Goal: Information Seeking & Learning: Learn about a topic

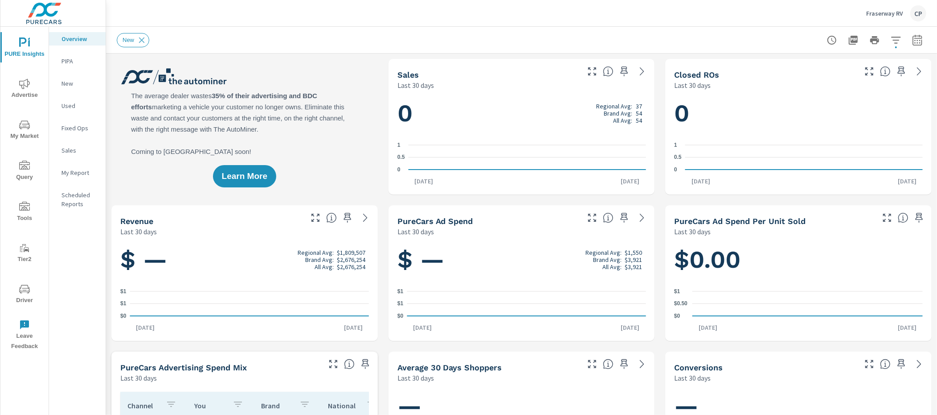
click at [877, 14] on p "Fraserway RV" at bounding box center [885, 13] width 37 height 8
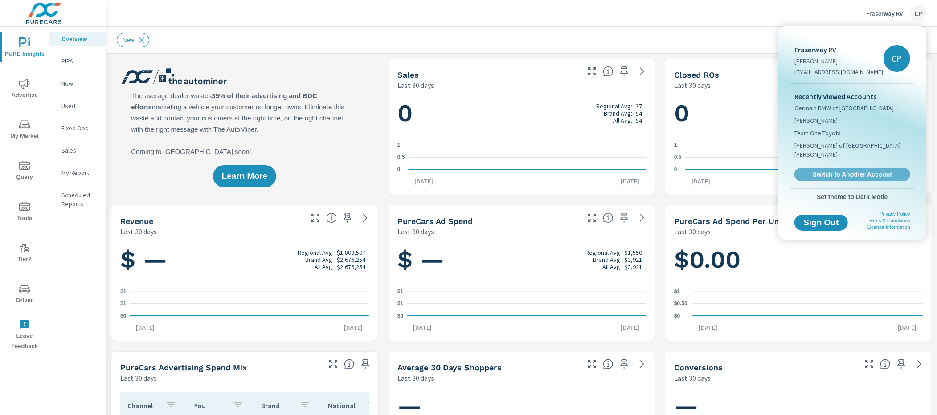
click at [842, 168] on link "Switch to Another Account" at bounding box center [853, 174] width 116 height 13
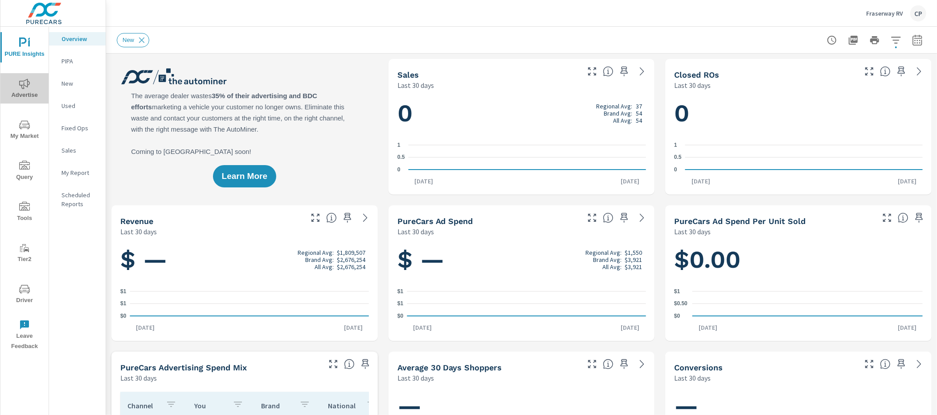
click at [31, 85] on span "Advertise" at bounding box center [24, 89] width 43 height 22
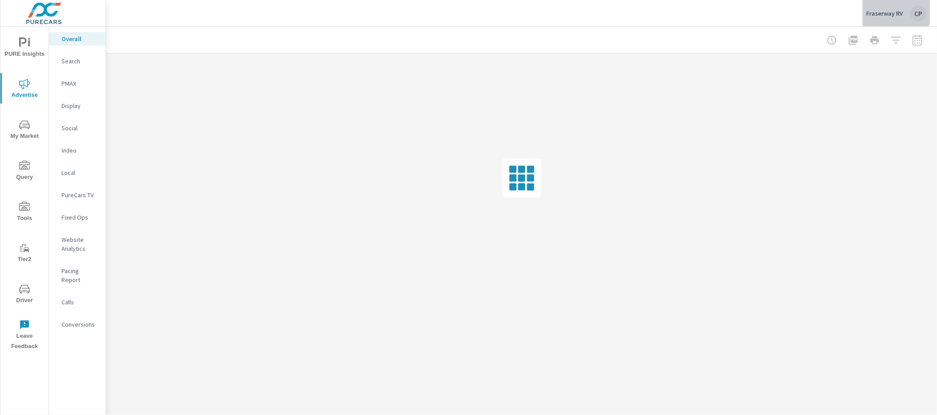
click at [884, 11] on p "Fraserway RV" at bounding box center [885, 13] width 37 height 8
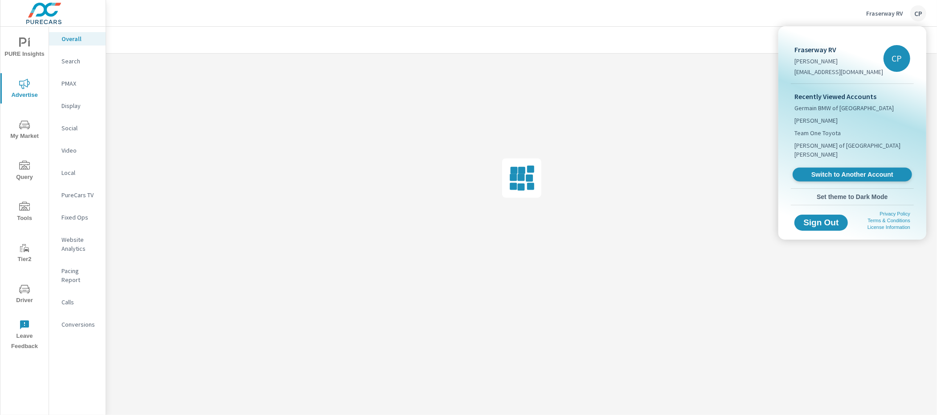
click at [812, 170] on span "Switch to Another Account" at bounding box center [852, 174] width 109 height 8
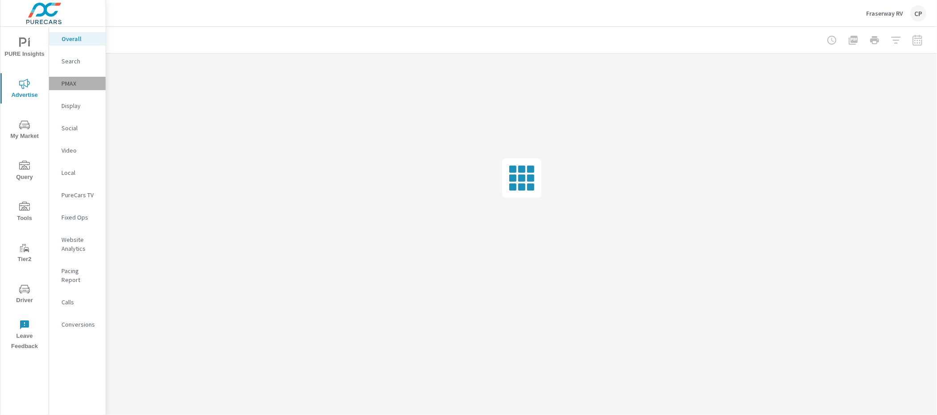
click at [62, 79] on p "PMAX" at bounding box center [80, 83] width 37 height 9
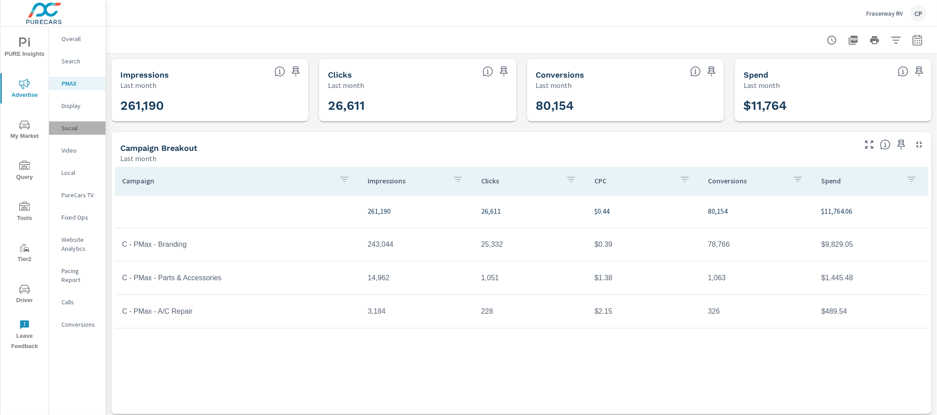
click at [76, 126] on p "Social" at bounding box center [80, 127] width 37 height 9
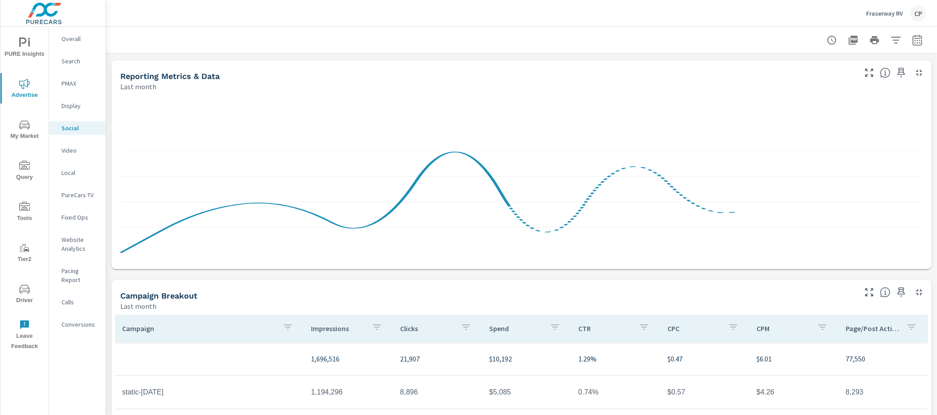
scroll to position [224, 0]
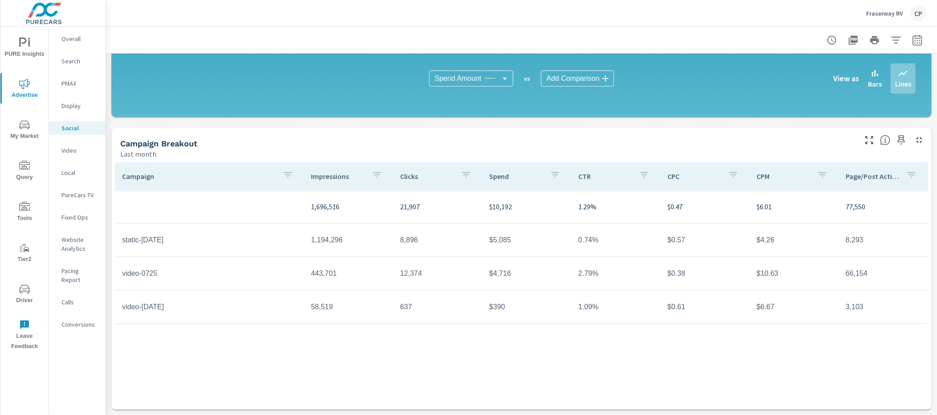
click at [159, 245] on td "static-june25" at bounding box center [209, 240] width 189 height 22
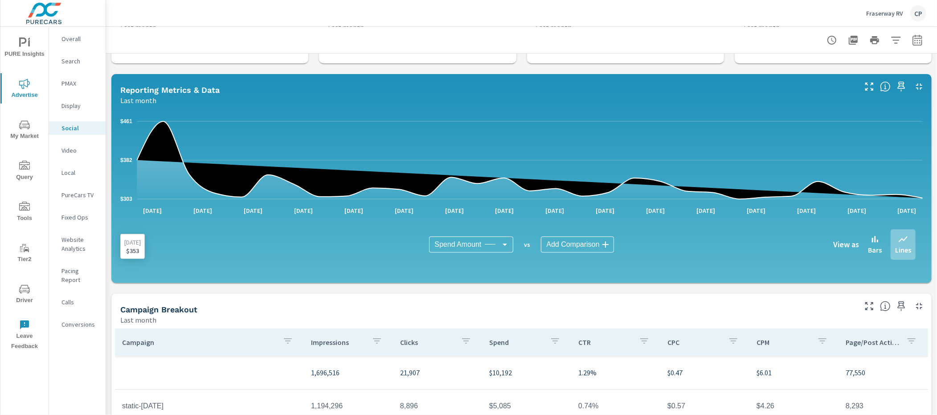
scroll to position [52, 0]
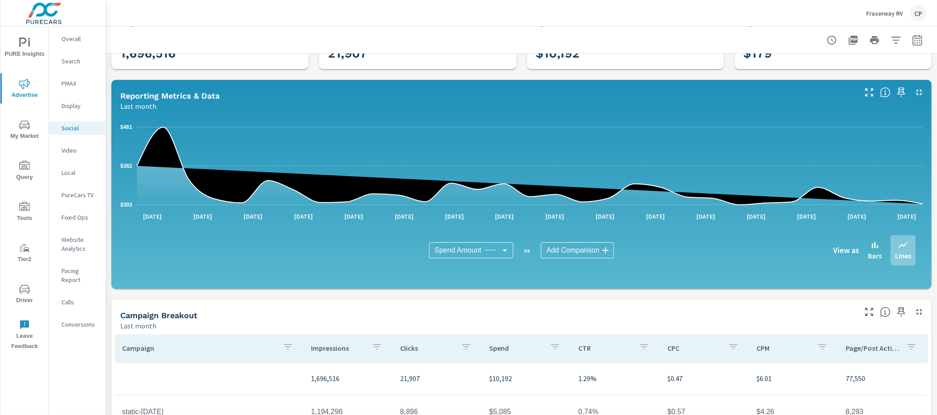
click at [70, 83] on p "PMAX" at bounding box center [80, 83] width 37 height 9
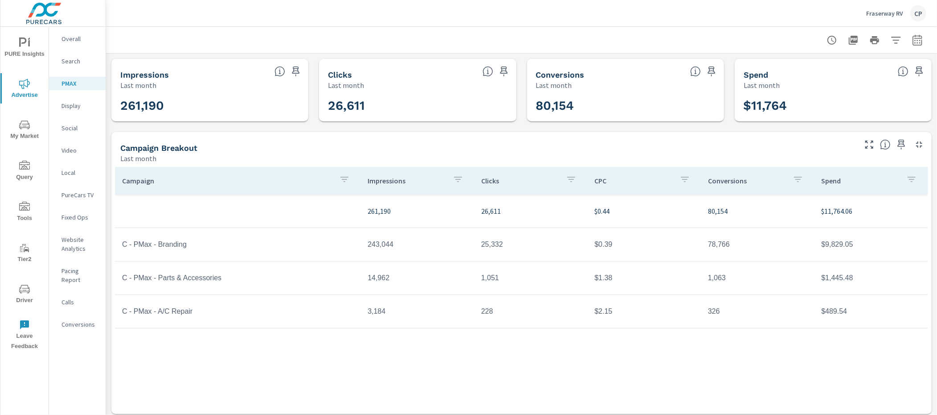
click at [75, 60] on p "Search" at bounding box center [80, 61] width 37 height 9
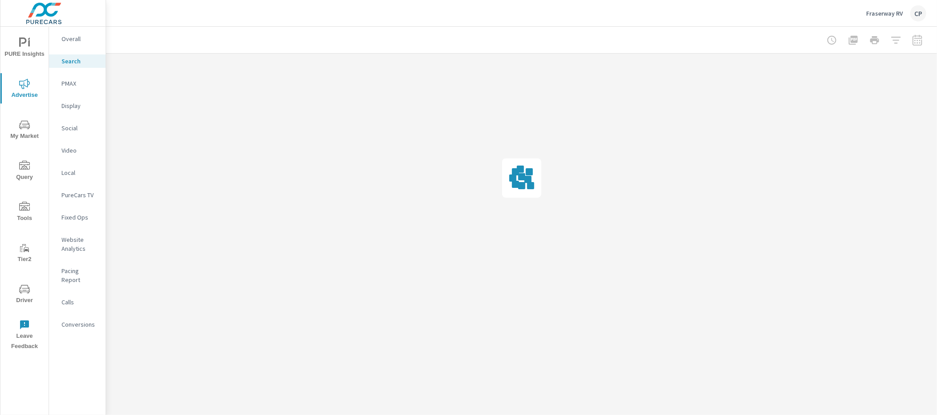
click at [78, 37] on p "Overall" at bounding box center [80, 38] width 37 height 9
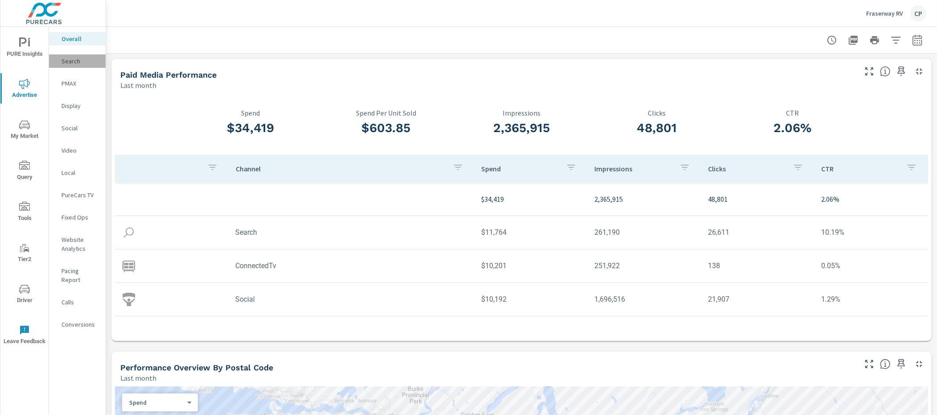
click at [84, 67] on div "Search" at bounding box center [77, 60] width 57 height 13
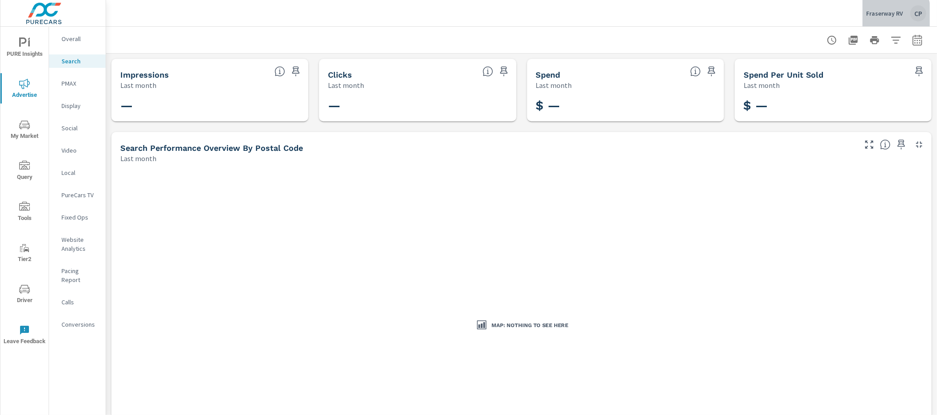
click at [887, 15] on p "Fraserway RV" at bounding box center [885, 13] width 37 height 8
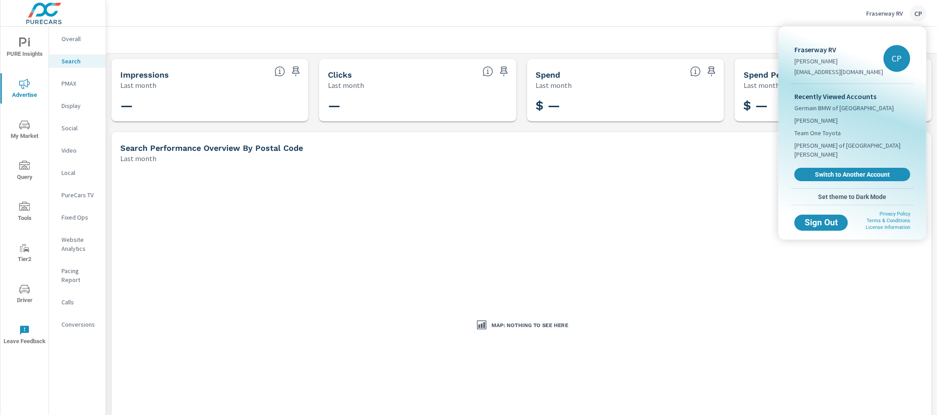
click at [83, 83] on div at bounding box center [468, 207] width 937 height 415
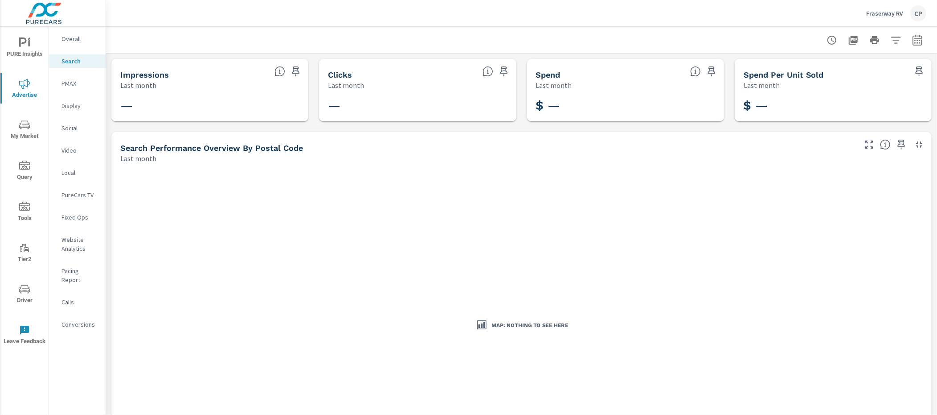
click at [77, 83] on p "PMAX" at bounding box center [80, 83] width 37 height 9
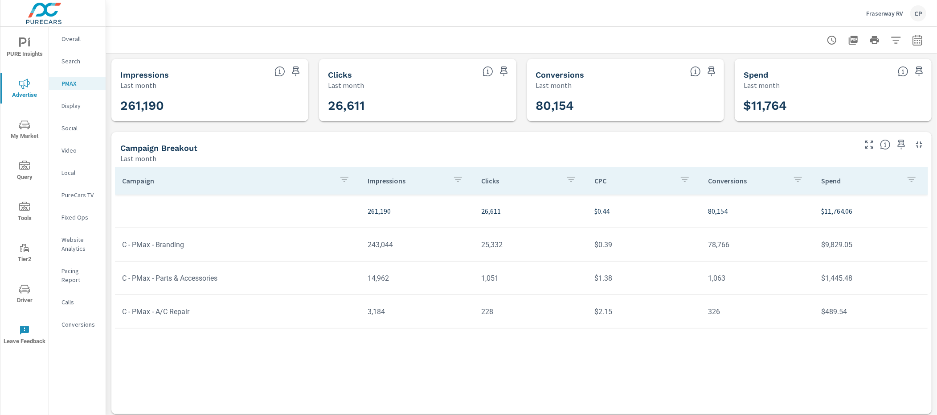
click at [75, 129] on p "Social" at bounding box center [80, 127] width 37 height 9
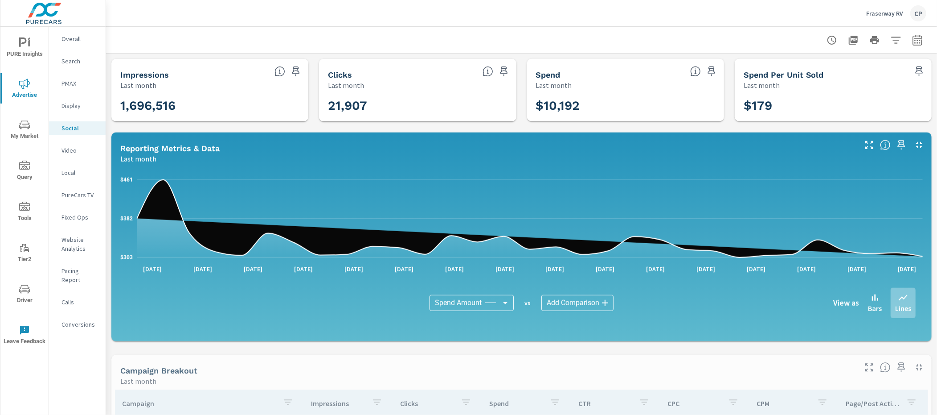
click at [79, 170] on p "Local" at bounding box center [80, 172] width 37 height 9
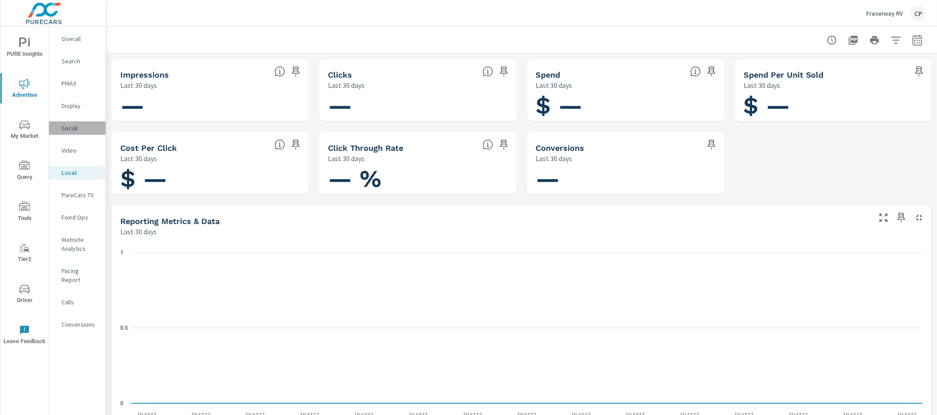
click at [74, 125] on p "Social" at bounding box center [80, 127] width 37 height 9
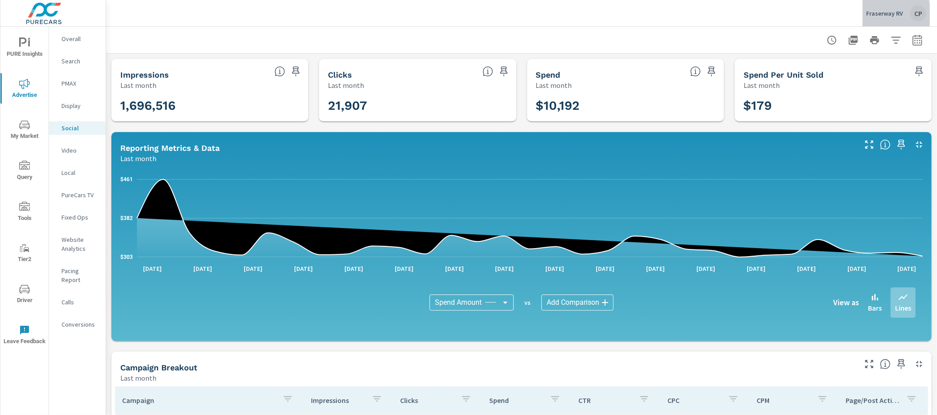
click at [882, 14] on p "Fraserway RV" at bounding box center [885, 13] width 37 height 8
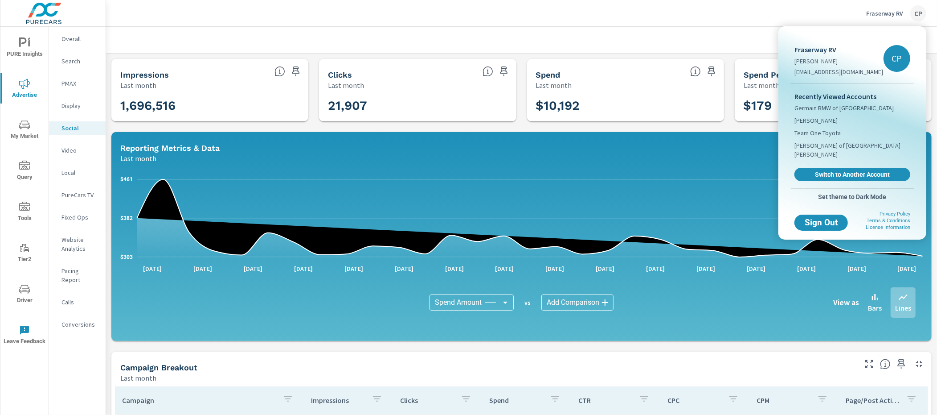
click at [812, 170] on span "Switch to Another Account" at bounding box center [853, 174] width 106 height 8
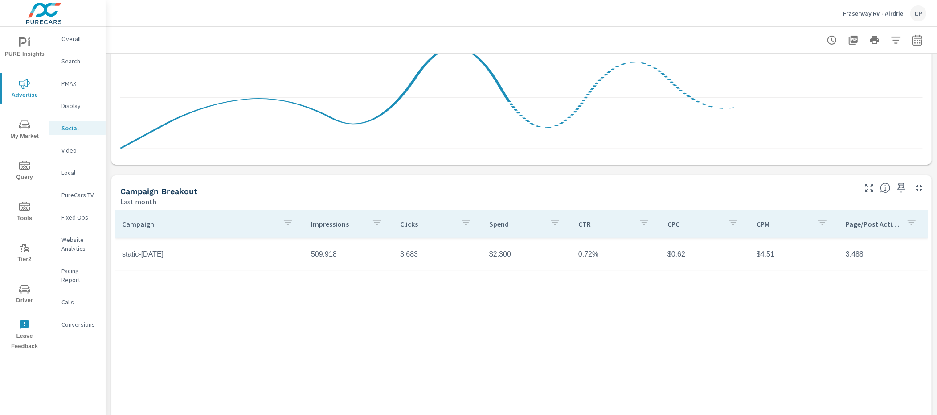
scroll to position [224, 0]
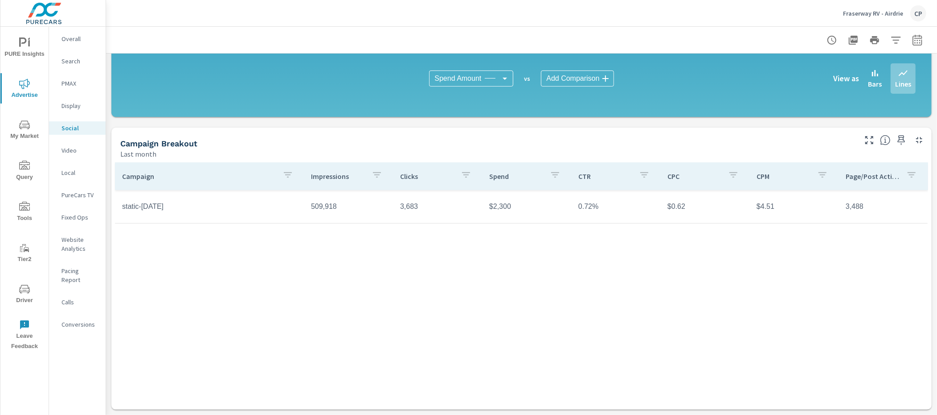
click at [79, 58] on p "Search" at bounding box center [80, 61] width 37 height 9
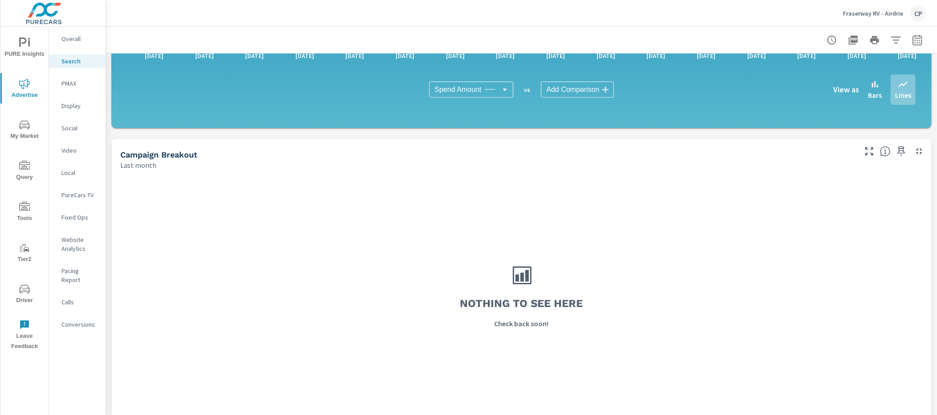
scroll to position [589, 0]
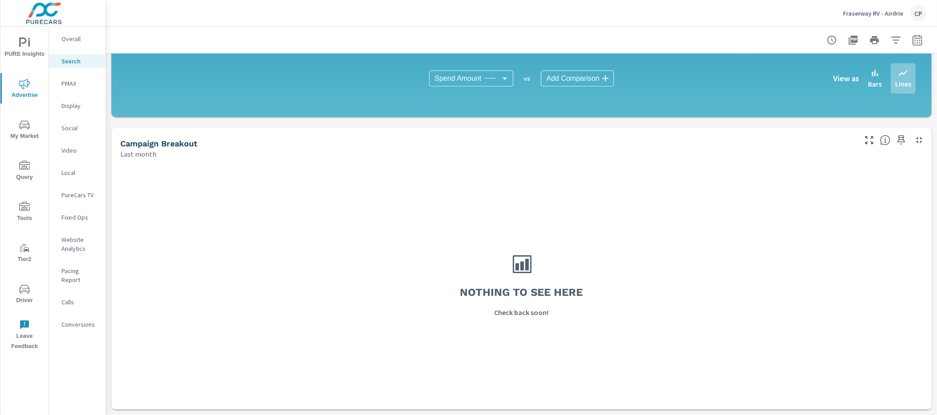
click at [83, 89] on div "PMAX" at bounding box center [77, 83] width 57 height 13
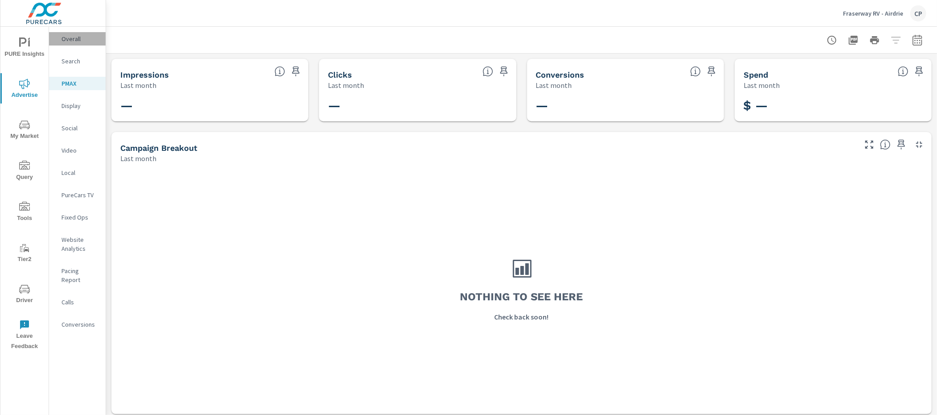
click at [83, 39] on p "Overall" at bounding box center [80, 38] width 37 height 9
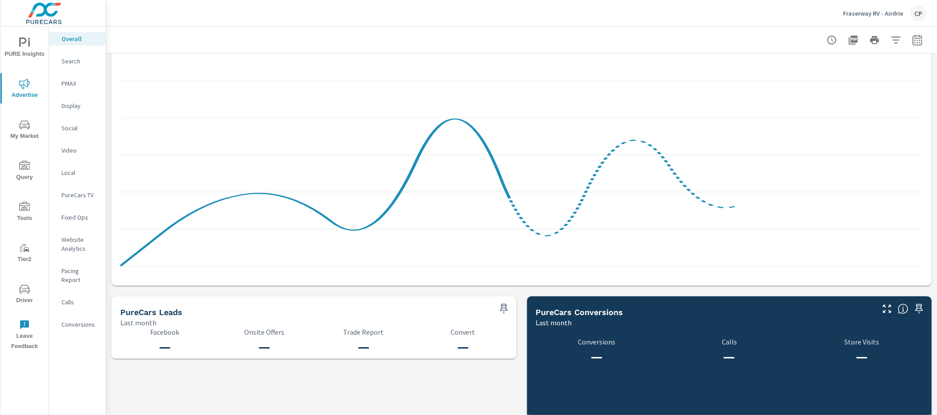
scroll to position [661, 0]
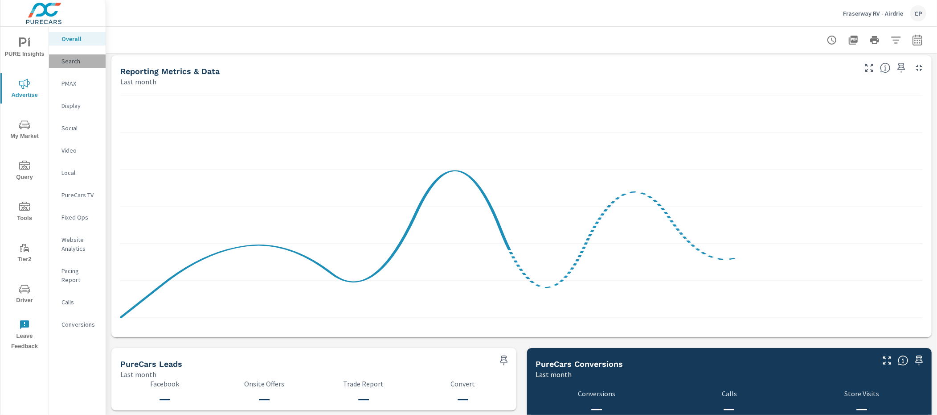
click at [86, 61] on p "Search" at bounding box center [80, 61] width 37 height 9
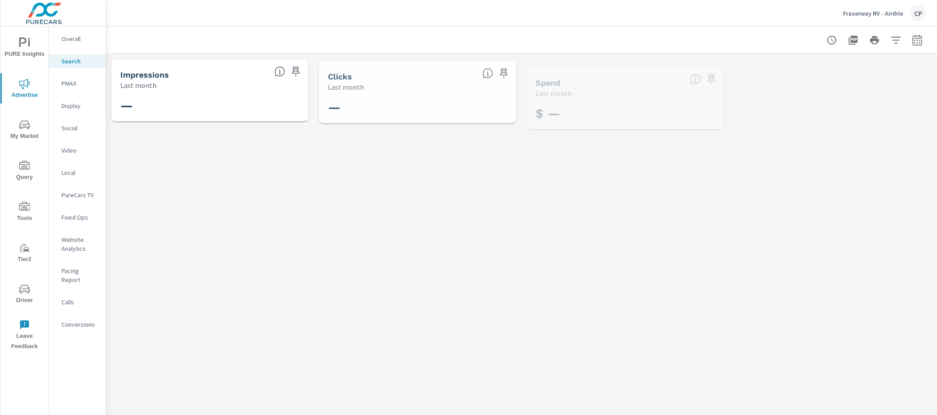
click at [80, 85] on p "PMAX" at bounding box center [80, 83] width 37 height 9
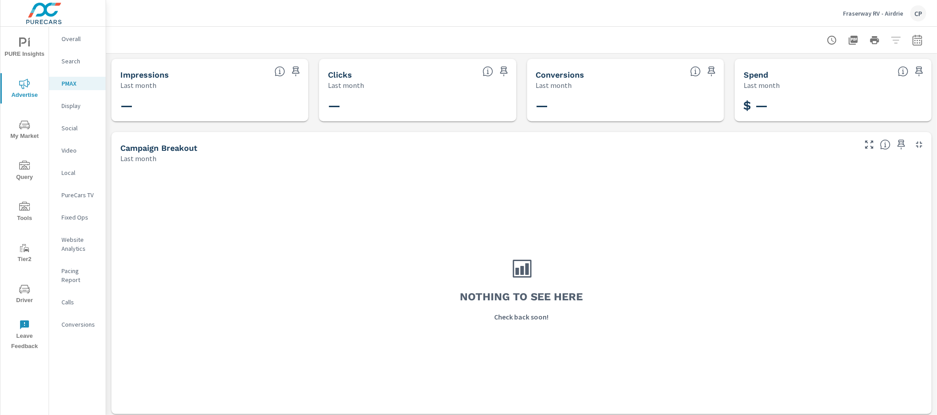
click at [86, 128] on p "Social" at bounding box center [80, 127] width 37 height 9
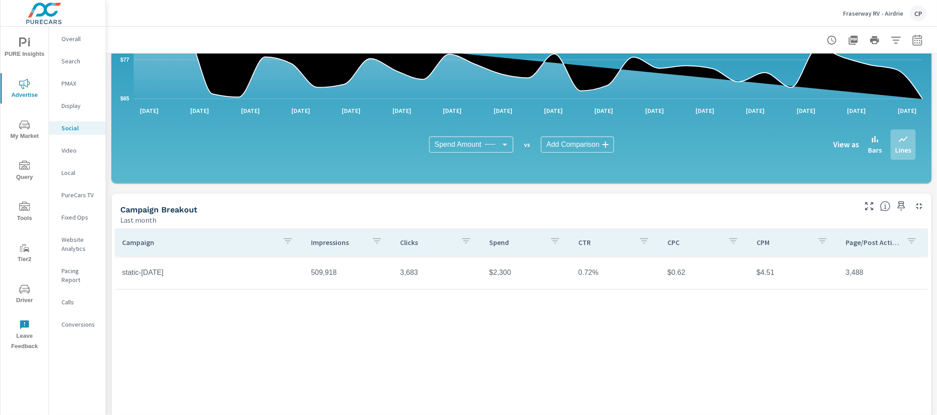
scroll to position [158, 0]
click at [864, 12] on p "Fraserway RV - Airdrie" at bounding box center [873, 13] width 60 height 8
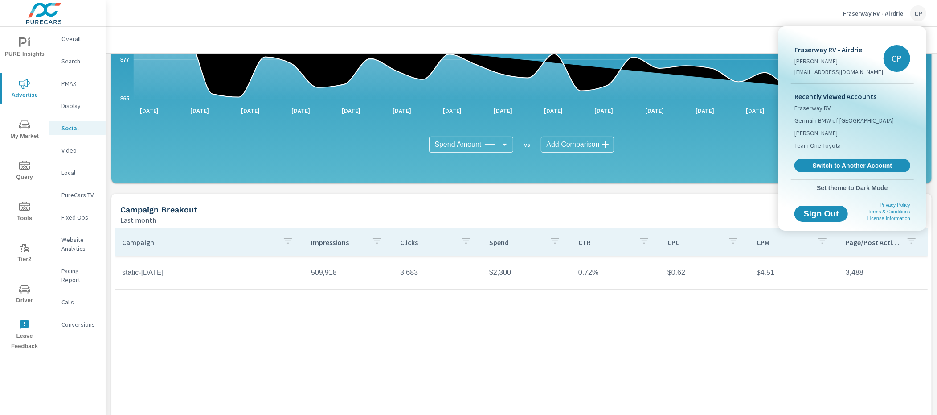
click at [823, 169] on link "Switch to Another Account" at bounding box center [853, 165] width 116 height 13
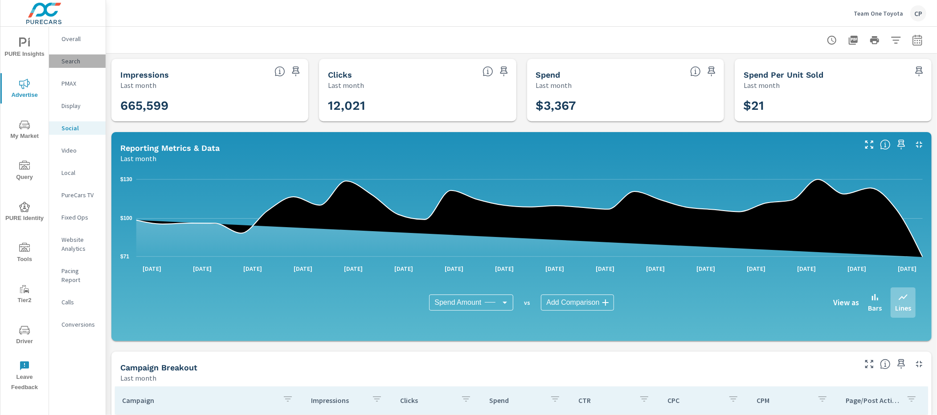
click at [70, 66] on div "Search" at bounding box center [77, 60] width 57 height 13
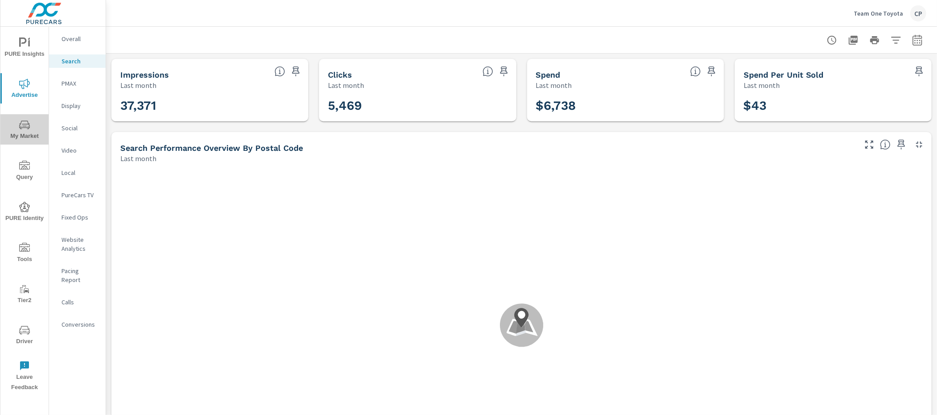
click at [15, 132] on span "My Market" at bounding box center [24, 130] width 43 height 22
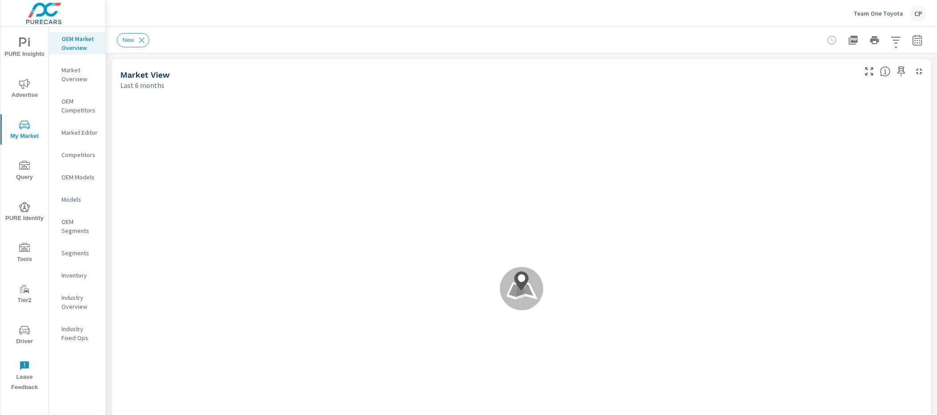
scroll to position [0, 0]
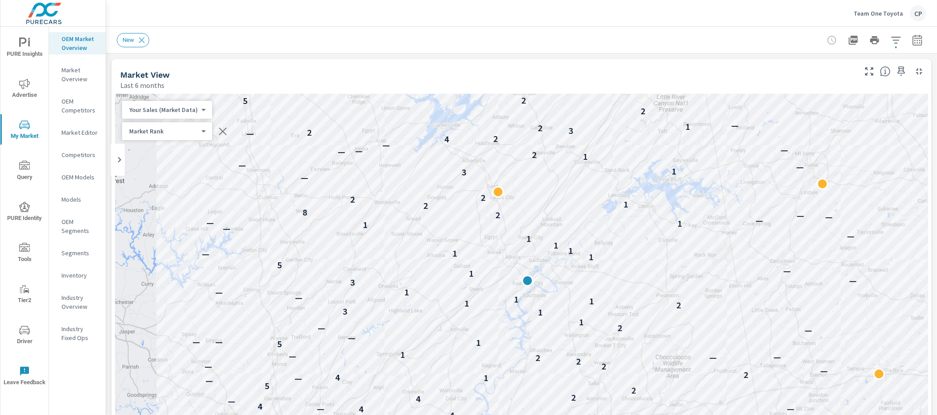
drag, startPoint x: 224, startPoint y: 40, endPoint x: 210, endPoint y: 42, distance: 14.0
click at [224, 40] on div "New" at bounding box center [459, 40] width 685 height 14
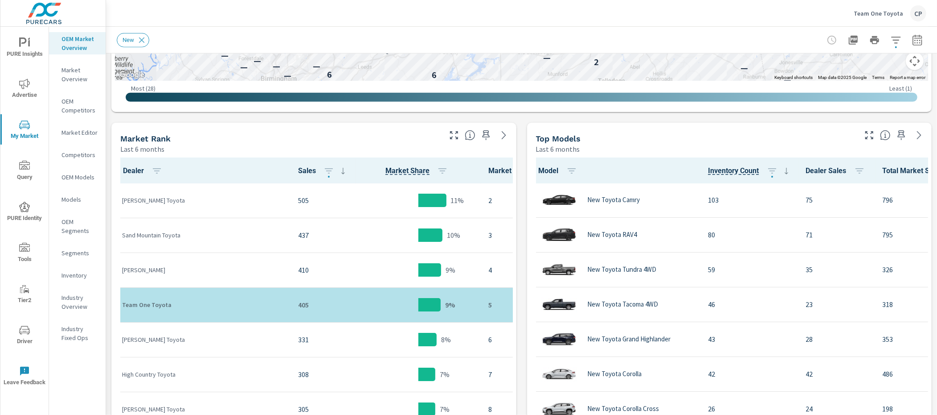
scroll to position [447, 0]
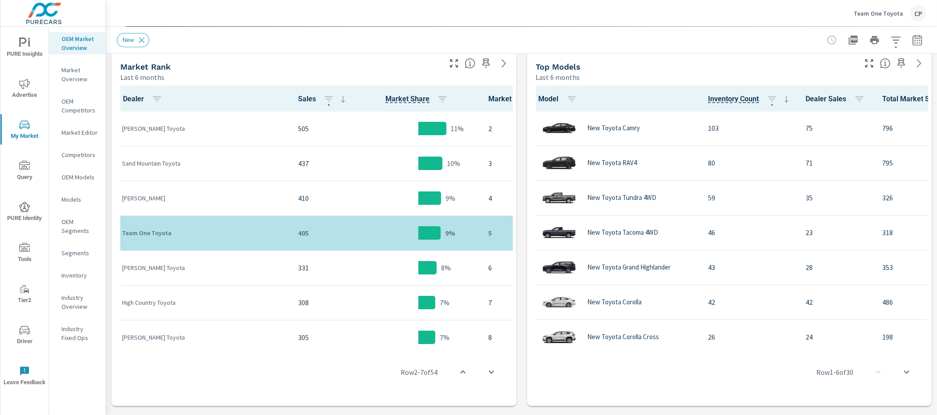
click at [916, 42] on icon "button" at bounding box center [917, 40] width 11 height 11
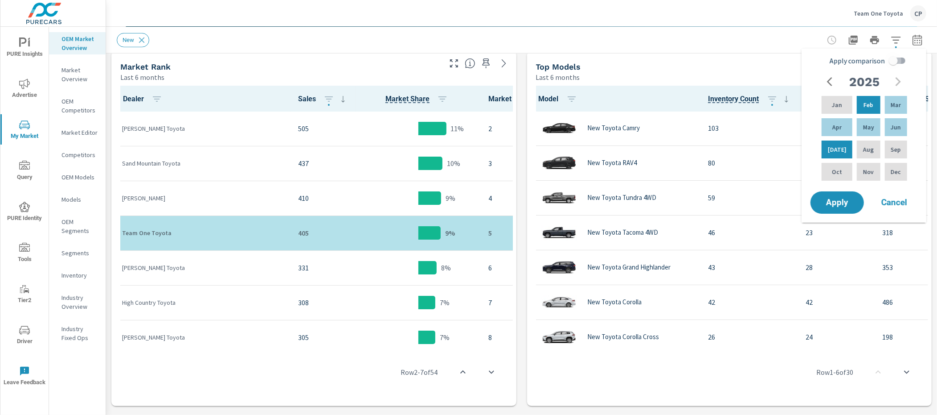
drag, startPoint x: 896, startPoint y: 61, endPoint x: 894, endPoint y: 75, distance: 14.8
click at [895, 62] on input "Apply comparison" at bounding box center [893, 60] width 51 height 17
checkbox input "true"
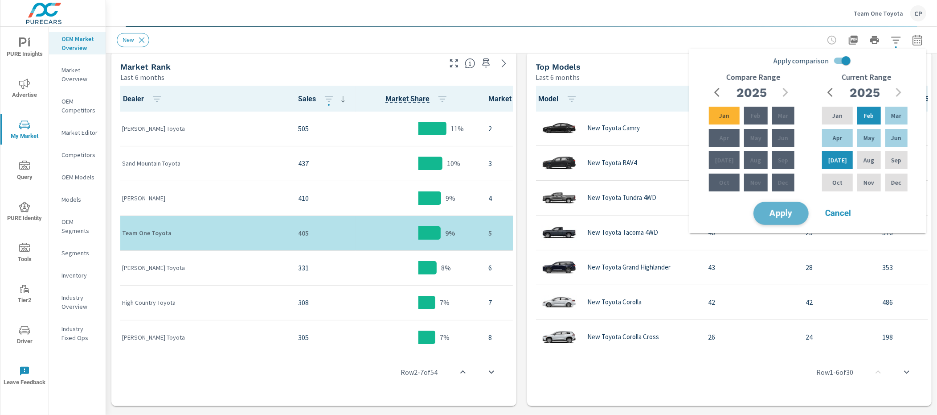
click at [767, 214] on span "Apply" at bounding box center [781, 213] width 37 height 8
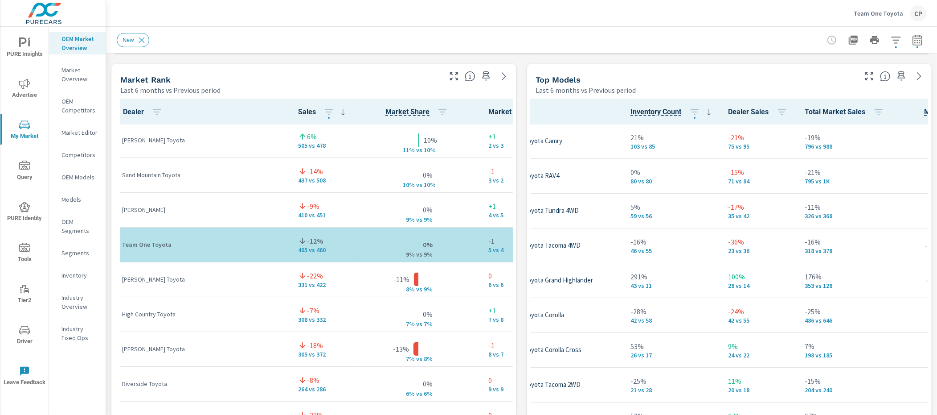
scroll to position [0, 74]
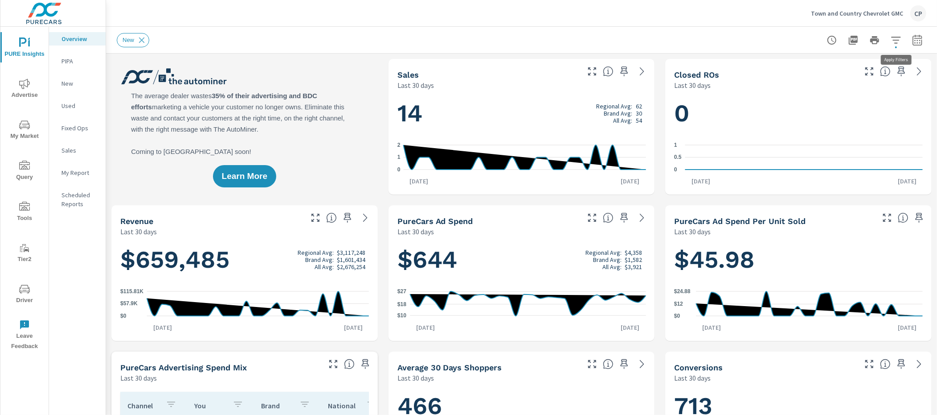
scroll to position [626, 0]
click at [891, 36] on icon "button" at bounding box center [896, 40] width 11 height 11
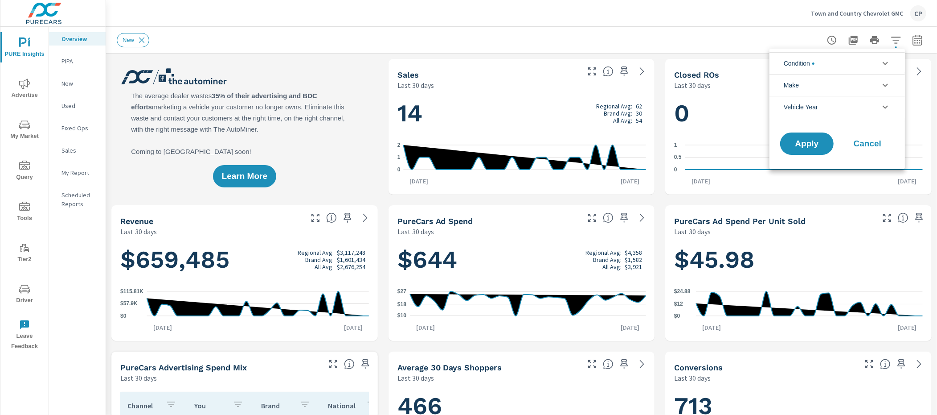
click at [855, 83] on li "Make" at bounding box center [838, 85] width 136 height 22
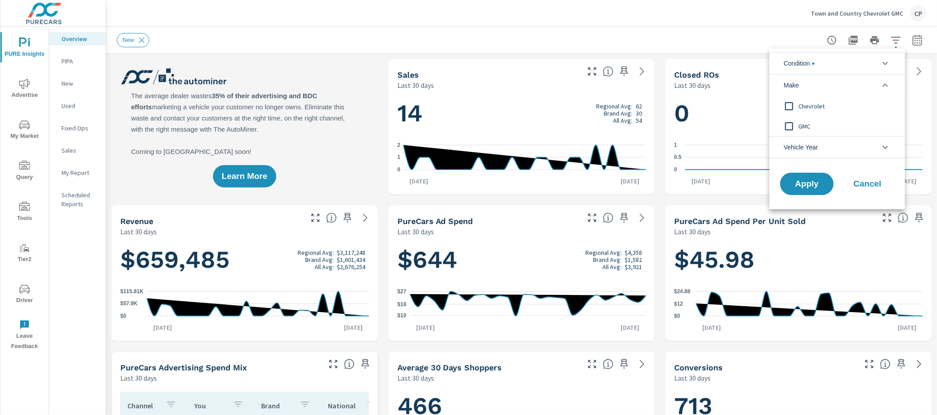
click at [823, 103] on span "Chevrolet" at bounding box center [848, 106] width 98 height 11
click at [799, 125] on span "GMC" at bounding box center [848, 126] width 98 height 11
click at [803, 181] on span "Apply" at bounding box center [807, 184] width 37 height 8
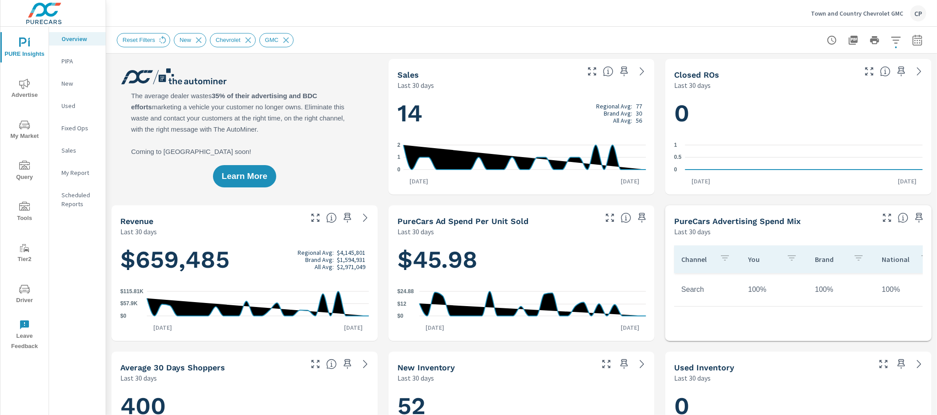
drag, startPoint x: 914, startPoint y: 39, endPoint x: 908, endPoint y: 39, distance: 6.2
click at [914, 39] on icon "button" at bounding box center [917, 40] width 11 height 11
select select "Last 30 days"
click at [834, 99] on p "+ Add comparison" at bounding box center [855, 100] width 114 height 11
select select "Previous period"
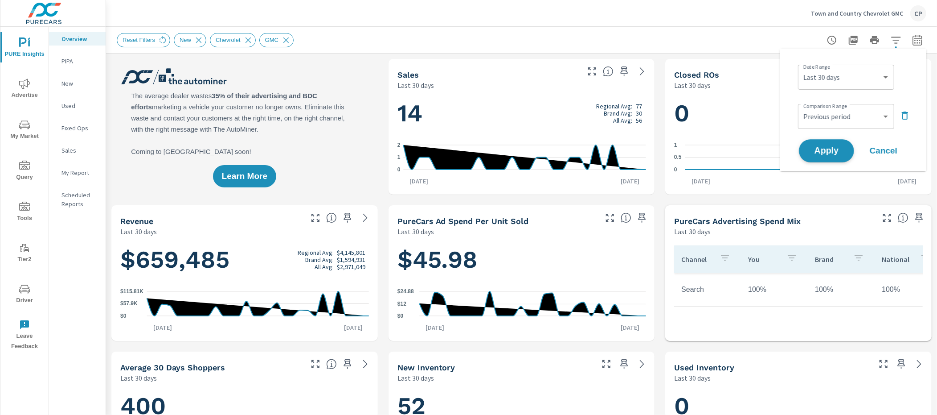
click at [817, 141] on button "Apply" at bounding box center [826, 150] width 55 height 23
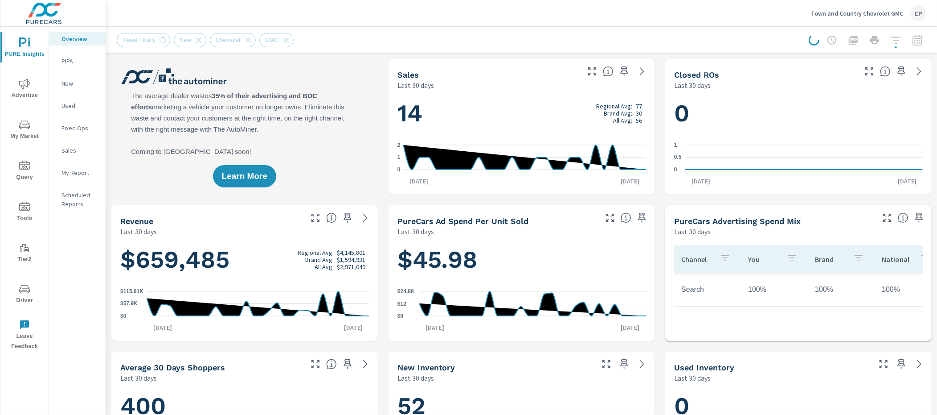
scroll to position [626, 0]
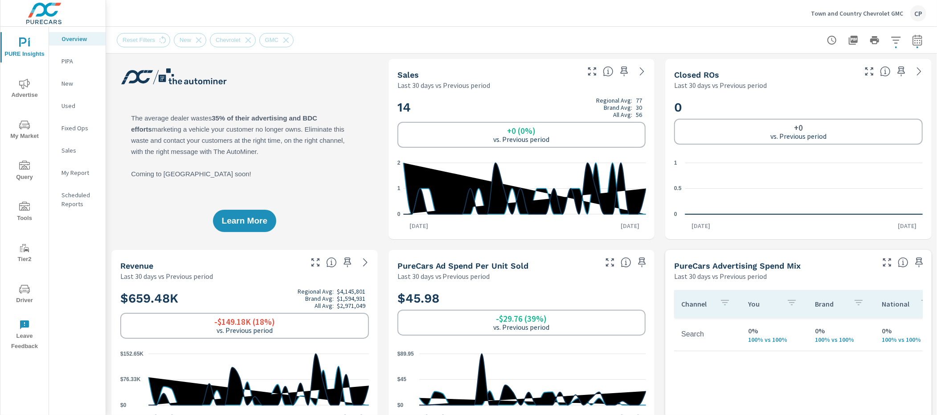
click at [917, 45] on icon "button" at bounding box center [917, 39] width 9 height 11
select select "Last 30 days"
select select "Previous period"
click at [841, 74] on select "Custom [DATE] Last week Last 7 days Last 14 days Last 30 days Last 45 days Last…" at bounding box center [846, 77] width 89 height 18
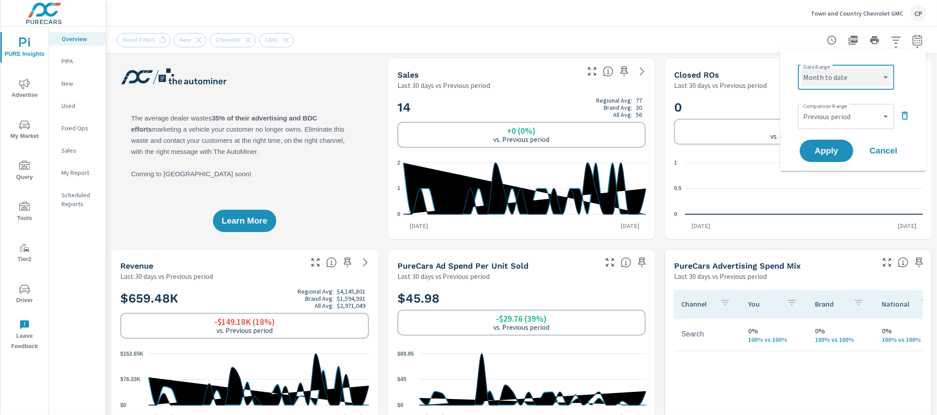
click at [802, 68] on select "Custom [DATE] Last week Last 7 days Last 14 days Last 30 days Last 45 days Last…" at bounding box center [846, 77] width 89 height 18
select select "Month to date"
click at [823, 147] on span "Apply" at bounding box center [827, 151] width 37 height 8
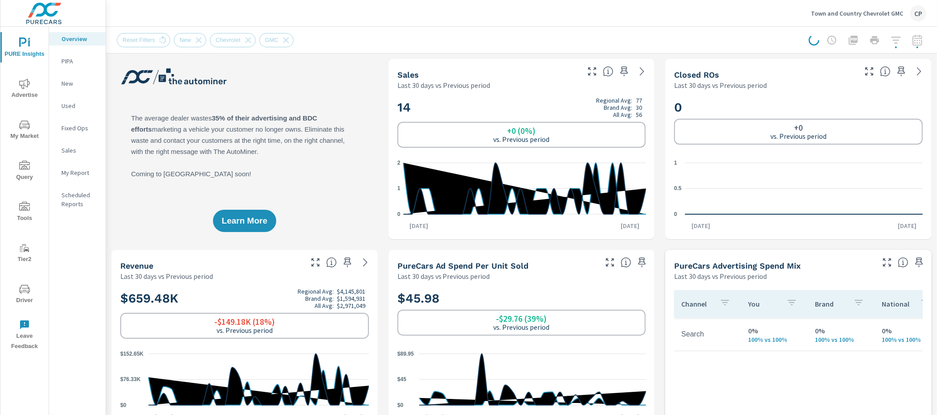
scroll to position [0, 0]
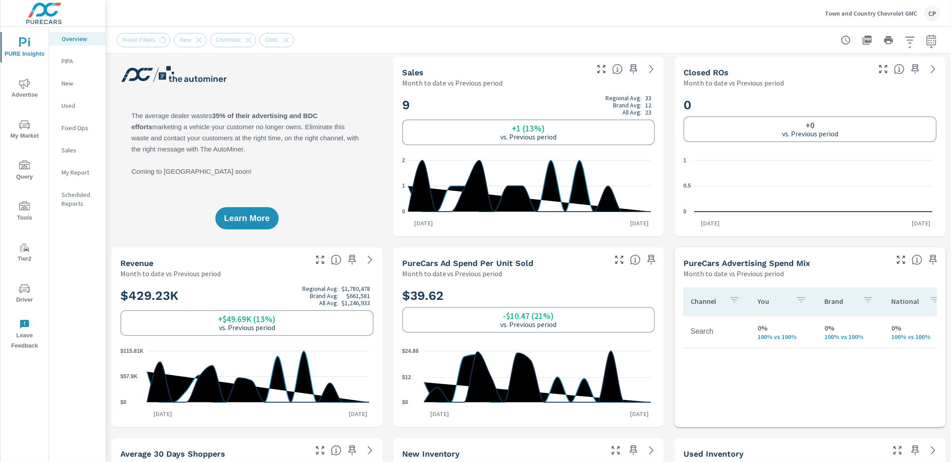
scroll to position [626, 0]
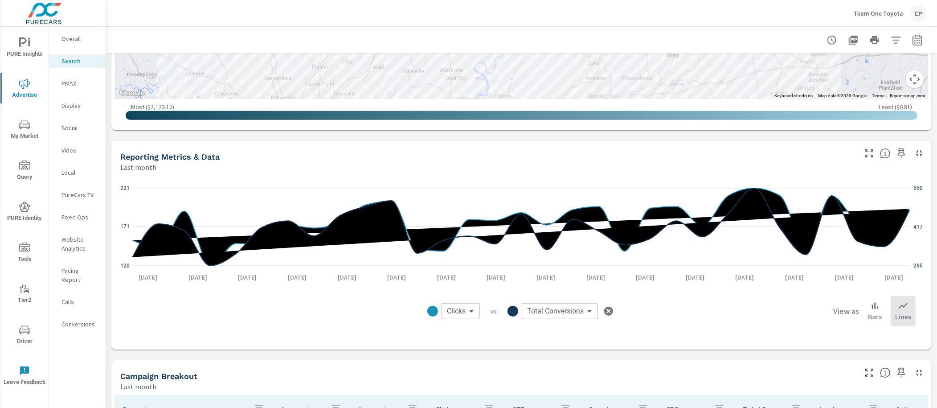
scroll to position [596, 0]
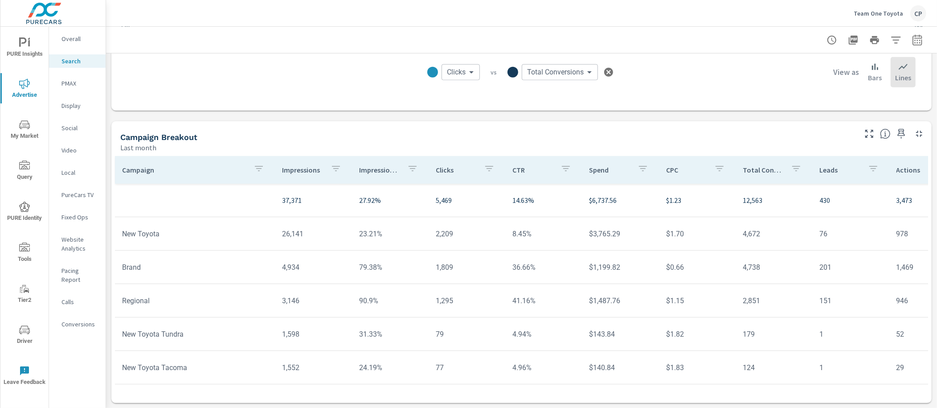
click at [921, 46] on div at bounding box center [874, 40] width 103 height 18
click at [920, 43] on icon "button" at bounding box center [917, 40] width 11 height 11
select select "Last month"
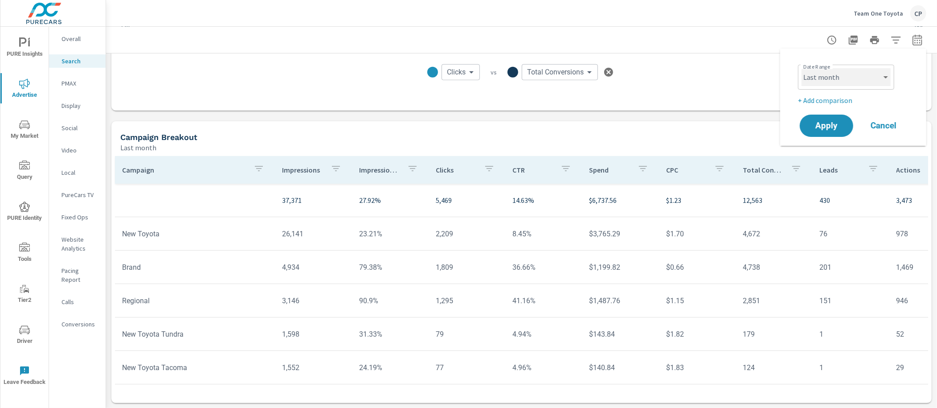
click at [865, 79] on select "Custom Yesterday Last week Last 7 days Last 14 days Last 30 days Last 45 days L…" at bounding box center [846, 77] width 89 height 18
click at [842, 107] on div "Date Range Custom Yesterday Last week Last 7 days Last 14 days Last 30 days Las…" at bounding box center [853, 97] width 125 height 83
click at [840, 98] on p "+ Add comparison" at bounding box center [855, 100] width 114 height 11
select select "Previous period"
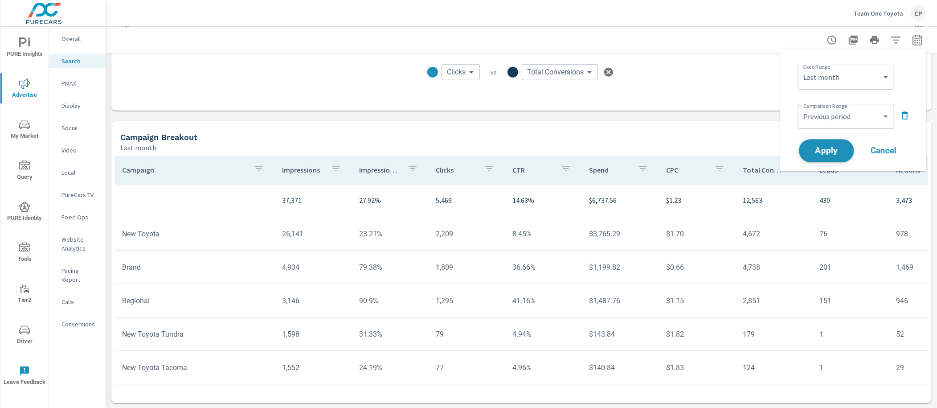
click at [827, 148] on span "Apply" at bounding box center [827, 151] width 37 height 8
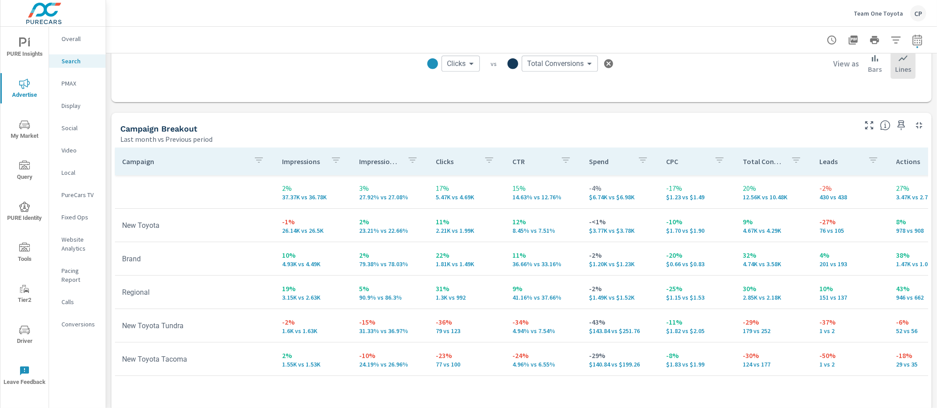
scroll to position [816, 0]
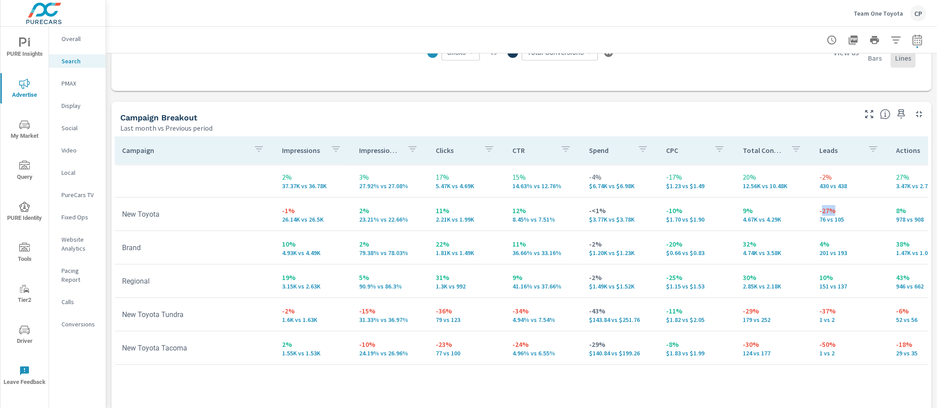
drag, startPoint x: 813, startPoint y: 210, endPoint x: 825, endPoint y: 210, distance: 11.6
click at [825, 210] on p "-27%" at bounding box center [851, 210] width 62 height 11
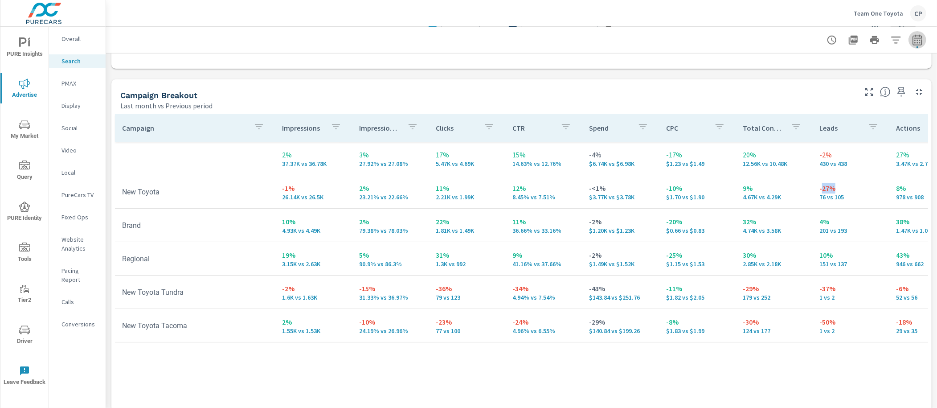
click at [917, 38] on icon "button" at bounding box center [917, 39] width 9 height 11
select select "Last month"
select select "Previous period"
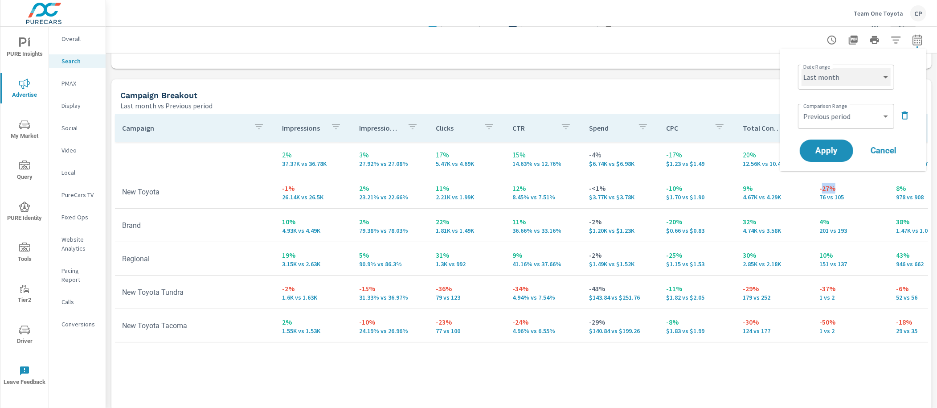
click at [871, 71] on select "Custom Yesterday Last week Last 7 days Last 14 days Last 30 days Last 45 days L…" at bounding box center [846, 77] width 89 height 18
click at [802, 68] on select "Custom Yesterday Last week Last 7 days Last 14 days Last 30 days Last 45 days L…" at bounding box center [846, 77] width 89 height 18
select select "Month to date"
click at [868, 116] on select "Custom Previous period Previous month Previous year" at bounding box center [846, 116] width 89 height 18
click at [802, 107] on select "Custom Previous period Previous month Previous year" at bounding box center [846, 116] width 89 height 18
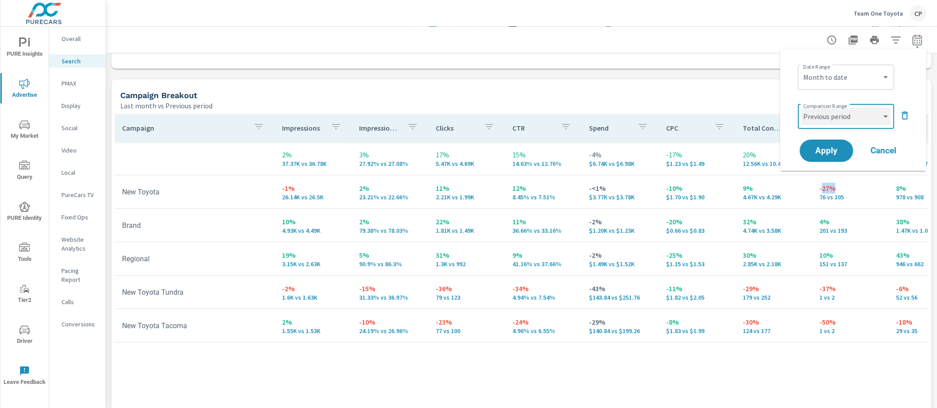
select select "custom"
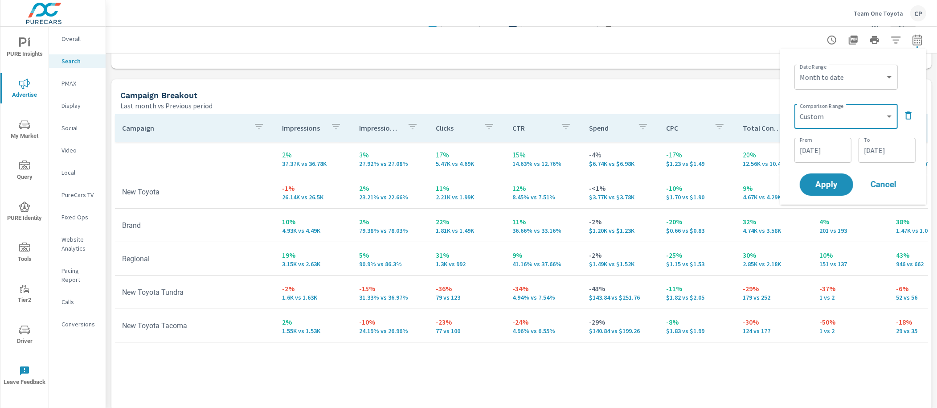
click at [828, 153] on input "07/14/2025" at bounding box center [823, 150] width 50 height 18
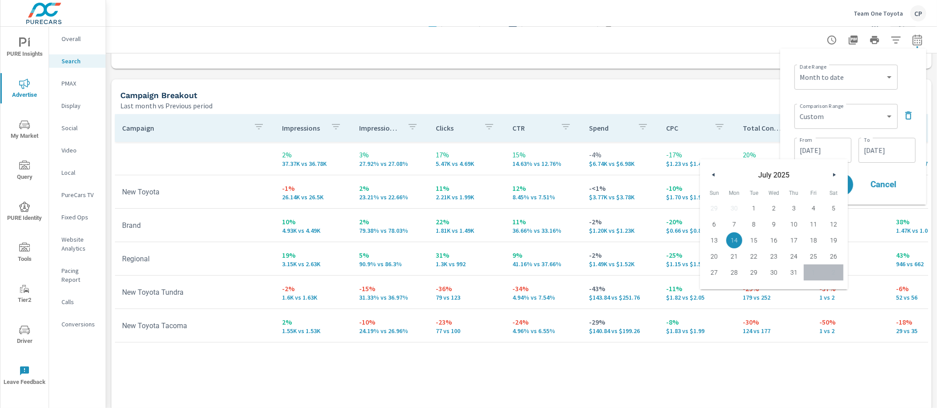
click at [754, 200] on span "1" at bounding box center [754, 208] width 4 height 16
type input "07/01/2025"
drag, startPoint x: 889, startPoint y: 149, endPoint x: 883, endPoint y: 155, distance: 7.9
click at [887, 150] on input "07/31/2025" at bounding box center [888, 150] width 50 height 18
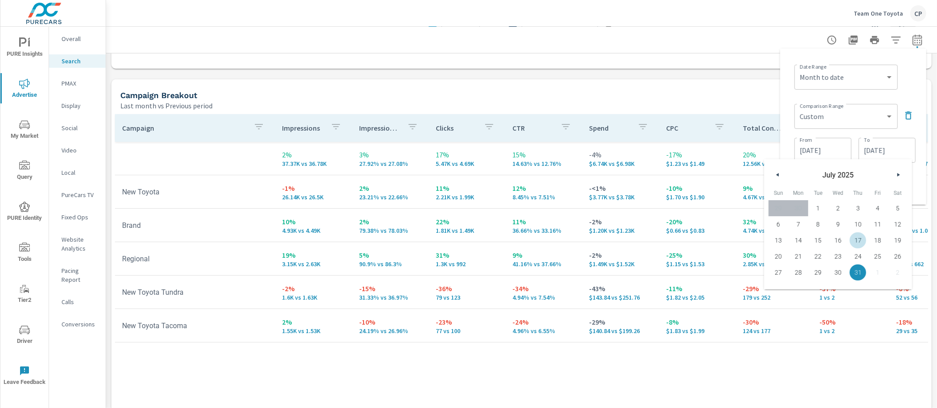
click at [860, 239] on span "17" at bounding box center [858, 240] width 20 height 12
type input "07/17/2025"
click at [908, 88] on div "Date Range Custom Yesterday Last week Last 7 days Last 14 days Last 30 days Las…" at bounding box center [855, 76] width 121 height 30
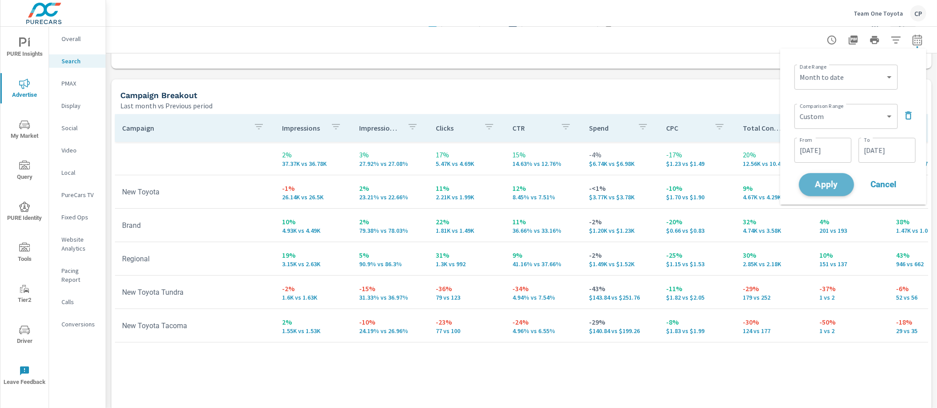
click at [835, 187] on span "Apply" at bounding box center [827, 185] width 37 height 8
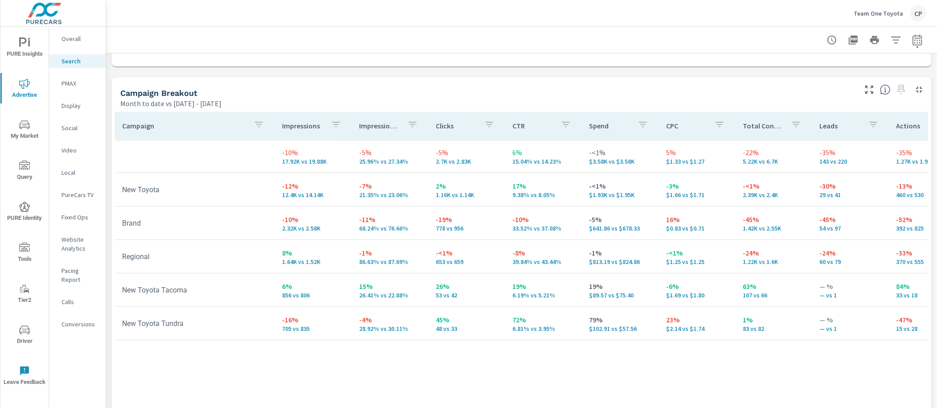
scroll to position [837, 0]
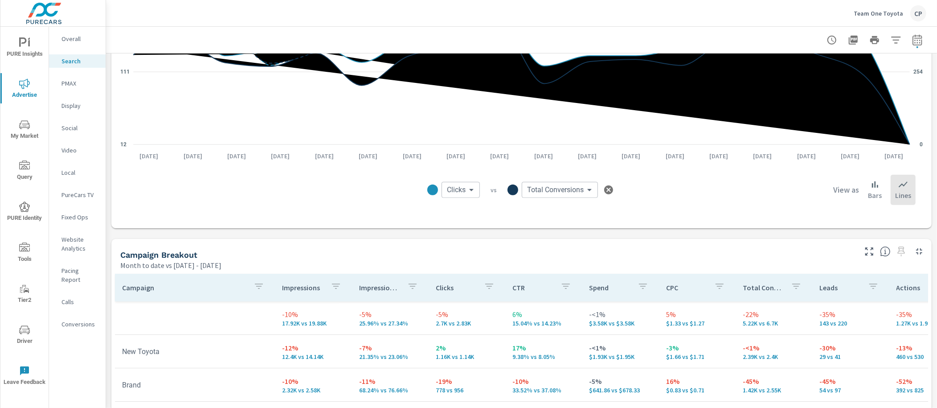
scroll to position [656, 0]
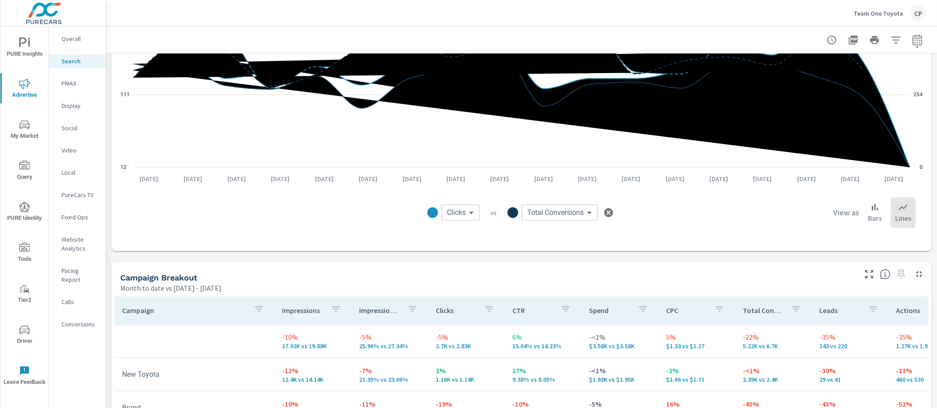
click at [910, 42] on button "button" at bounding box center [918, 40] width 18 height 18
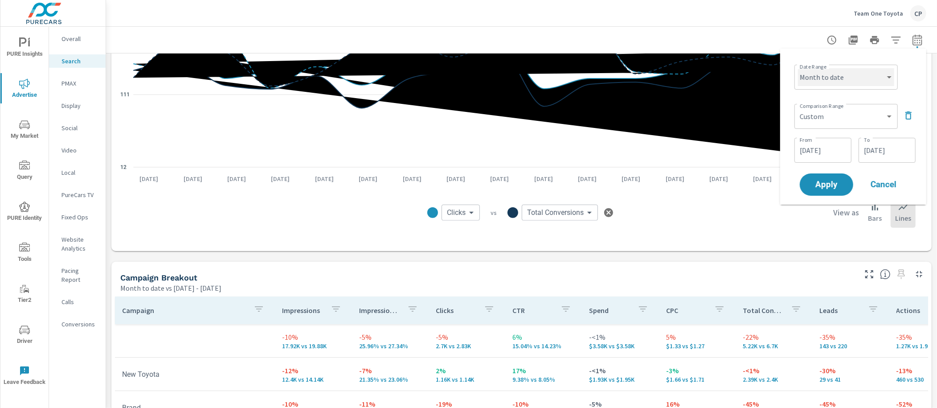
click at [885, 78] on select "Custom Yesterday Last week Last 7 days Last 14 days Last 30 days Last 45 days L…" at bounding box center [846, 77] width 96 height 18
click at [798, 68] on select "Custom Yesterday Last week Last 7 days Last 14 days Last 30 days Last 45 days L…" at bounding box center [846, 77] width 96 height 18
select select "custom"
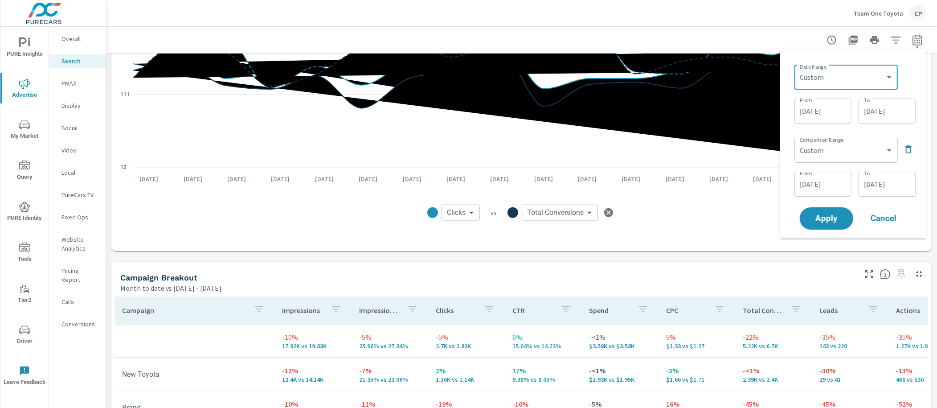
click at [875, 181] on input "07/17/2025" at bounding box center [888, 184] width 50 height 18
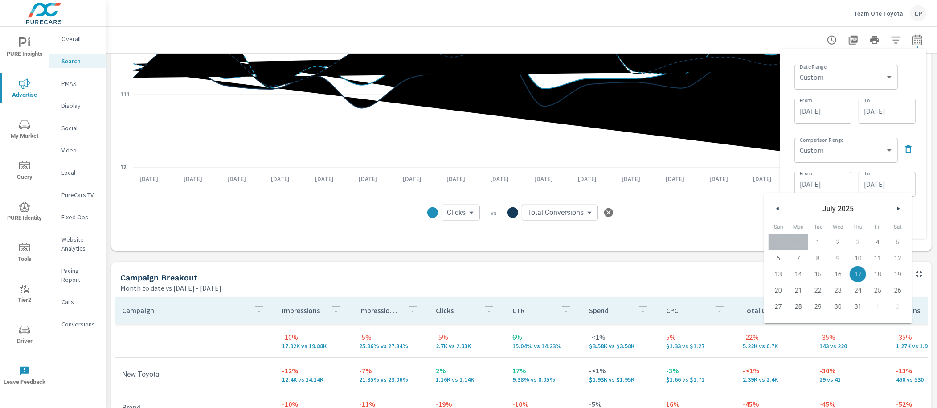
click at [871, 275] on span "18" at bounding box center [878, 274] width 20 height 12
type input "07/18/2025"
click at [916, 191] on div "Date Range Custom Yesterday Last week Last 7 days Last 14 days Last 30 days Las…" at bounding box center [854, 144] width 132 height 176
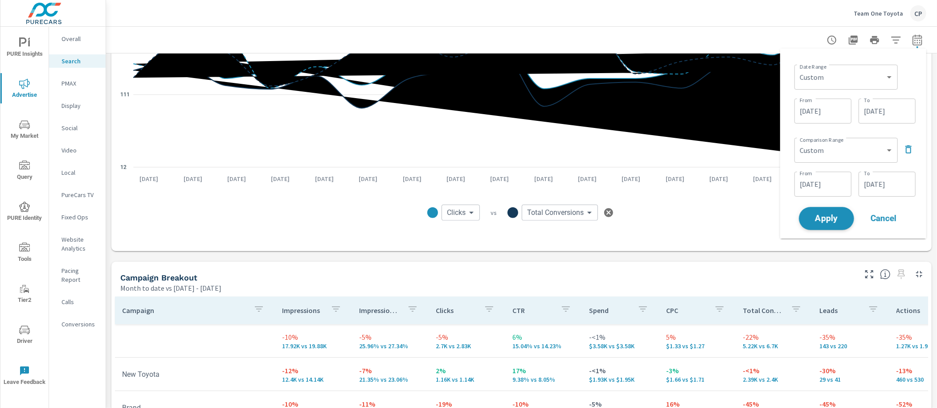
click at [830, 217] on span "Apply" at bounding box center [827, 218] width 37 height 8
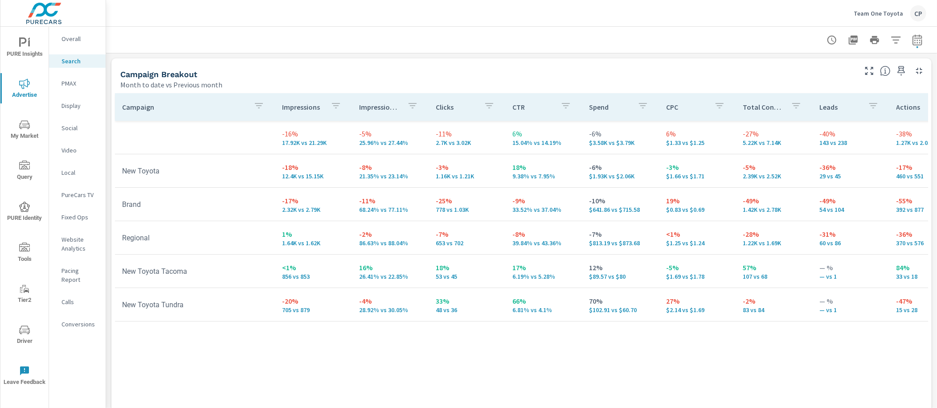
scroll to position [863, 0]
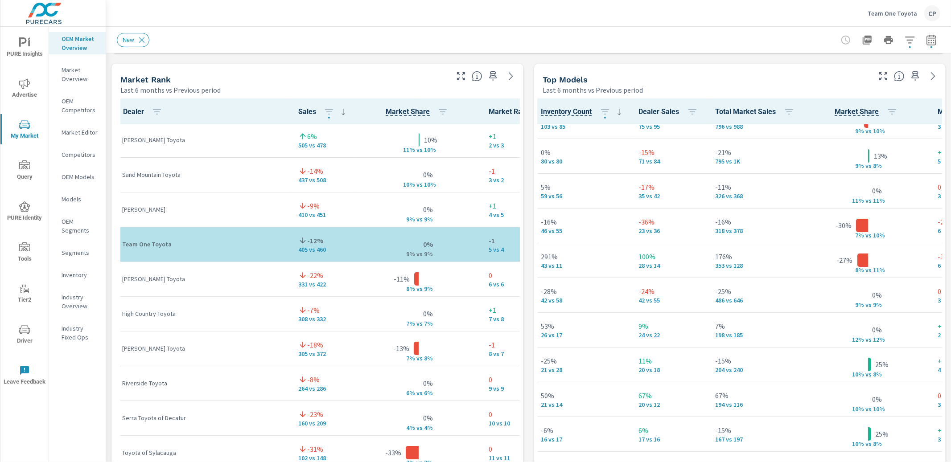
scroll to position [0, 0]
click at [881, 13] on p "Team One Toyota" at bounding box center [891, 13] width 49 height 8
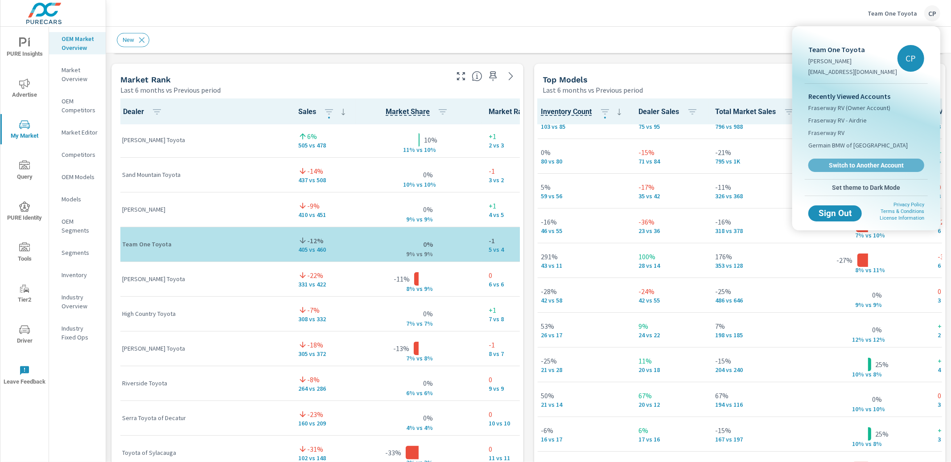
click at [834, 164] on span "Switch to Another Account" at bounding box center [866, 165] width 106 height 8
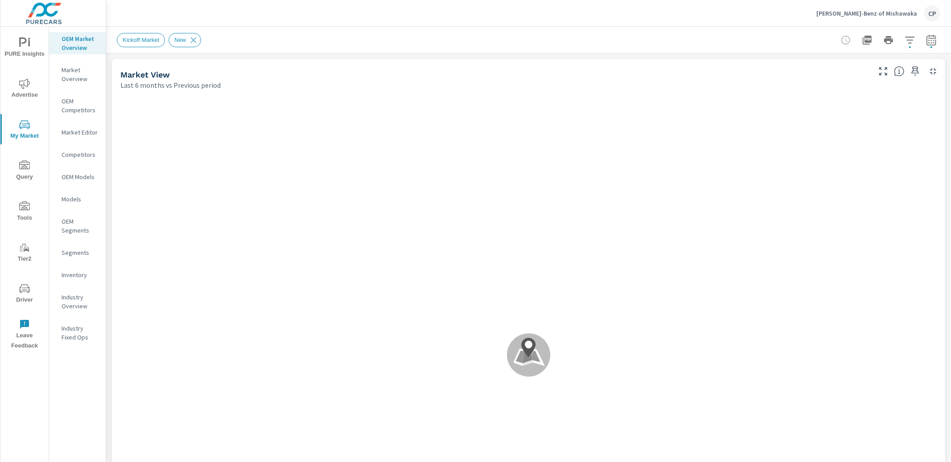
click at [28, 88] on icon "nav menu" at bounding box center [24, 83] width 11 height 11
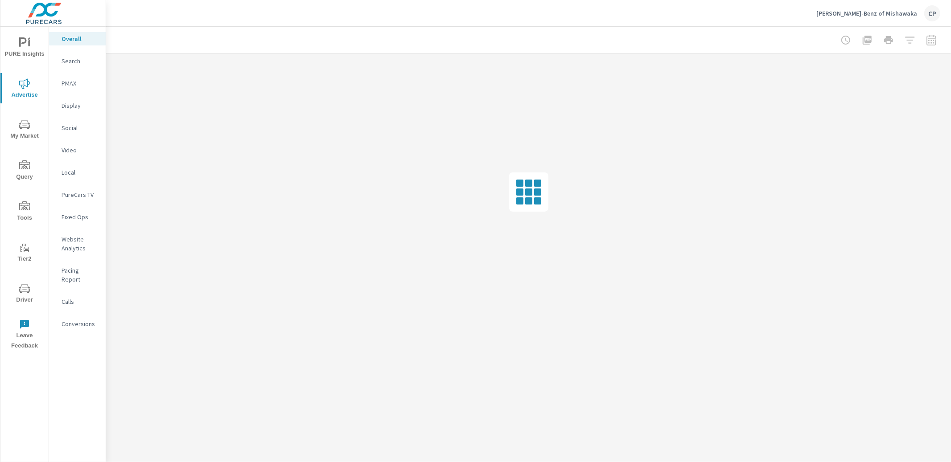
click at [928, 41] on div at bounding box center [888, 40] width 103 height 18
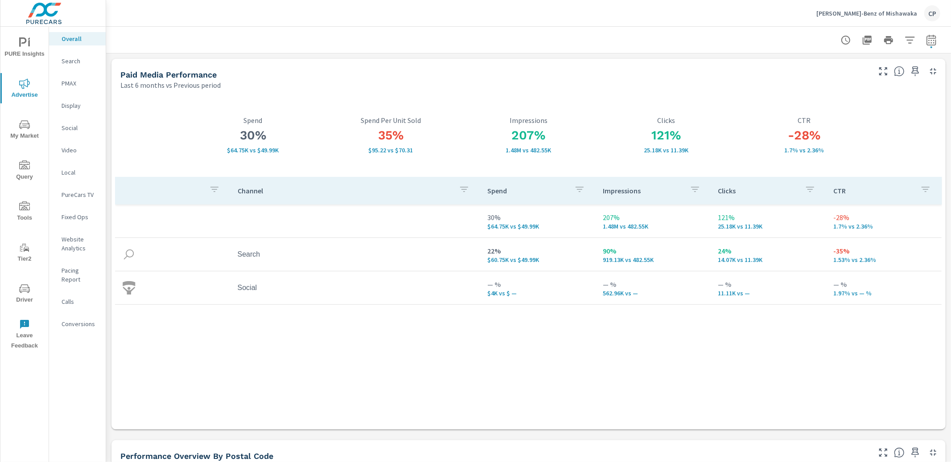
click at [66, 85] on p "PMAX" at bounding box center [80, 83] width 37 height 9
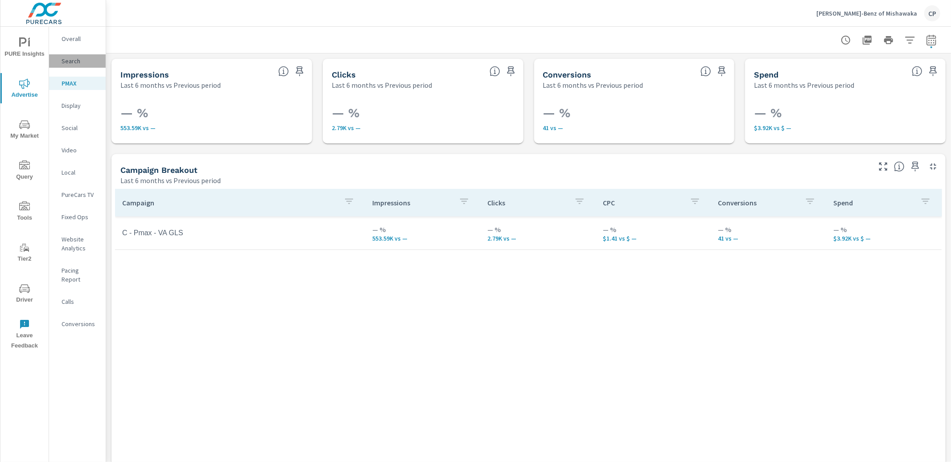
click at [80, 62] on p "Search" at bounding box center [80, 61] width 37 height 9
